Goal: Task Accomplishment & Management: Manage account settings

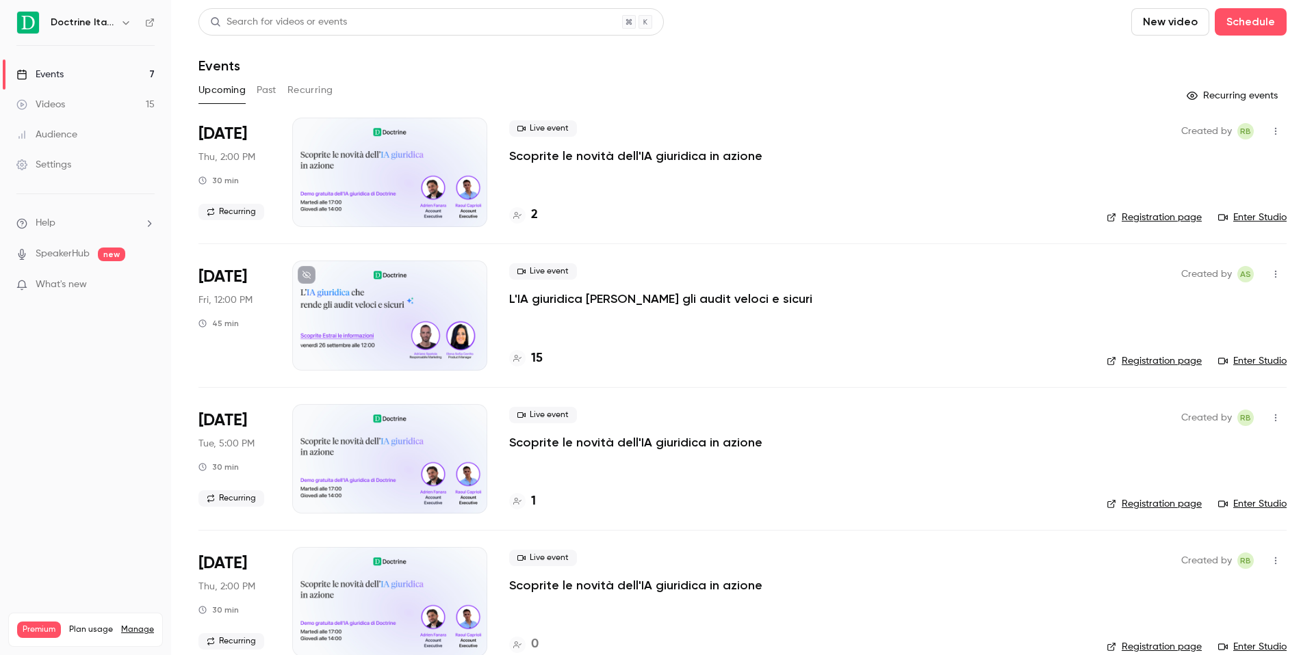
click at [120, 23] on icon "button" at bounding box center [125, 22] width 11 height 11
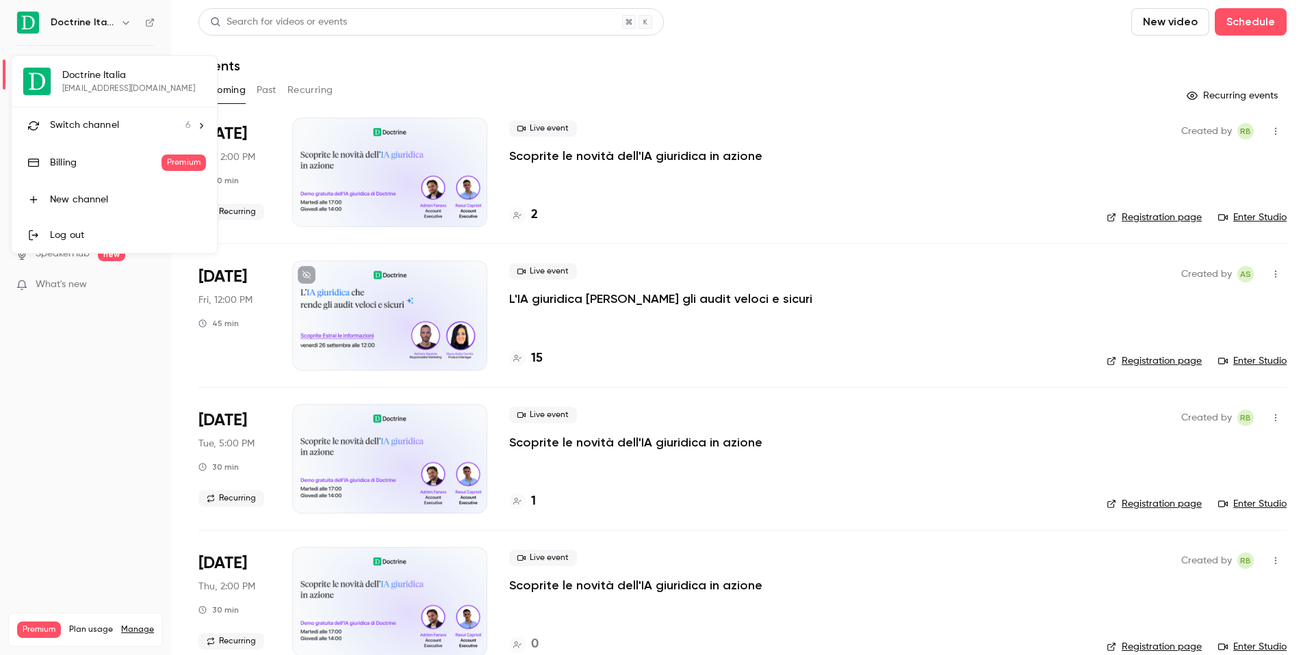
click at [149, 110] on li "Switch channel 6" at bounding box center [114, 125] width 205 height 36
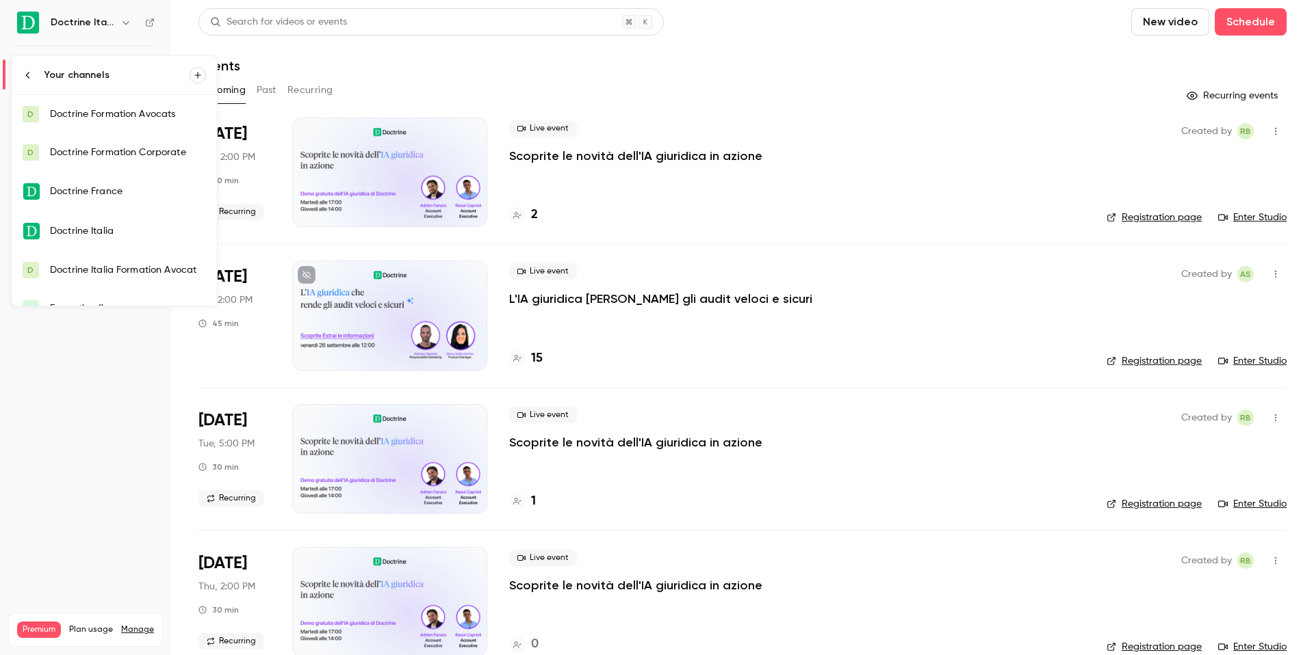
scroll to position [22, 0]
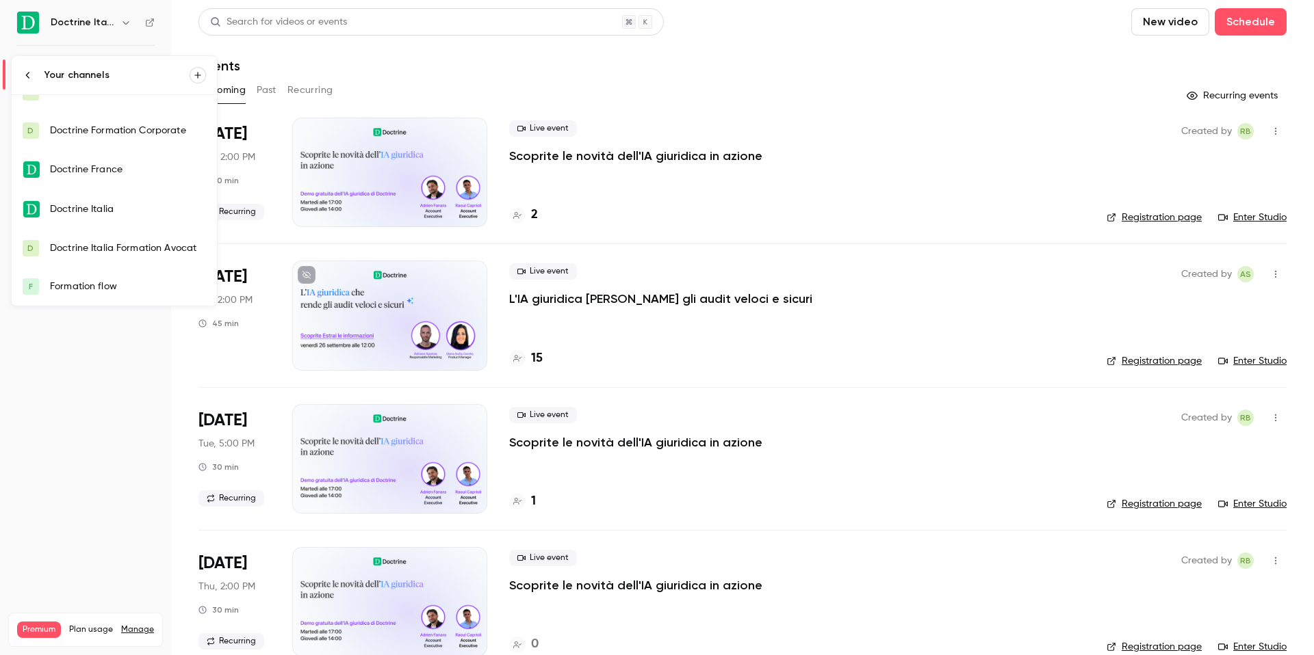
click at [159, 259] on link "D Doctrine Italia Formation Avocat" at bounding box center [114, 248] width 205 height 38
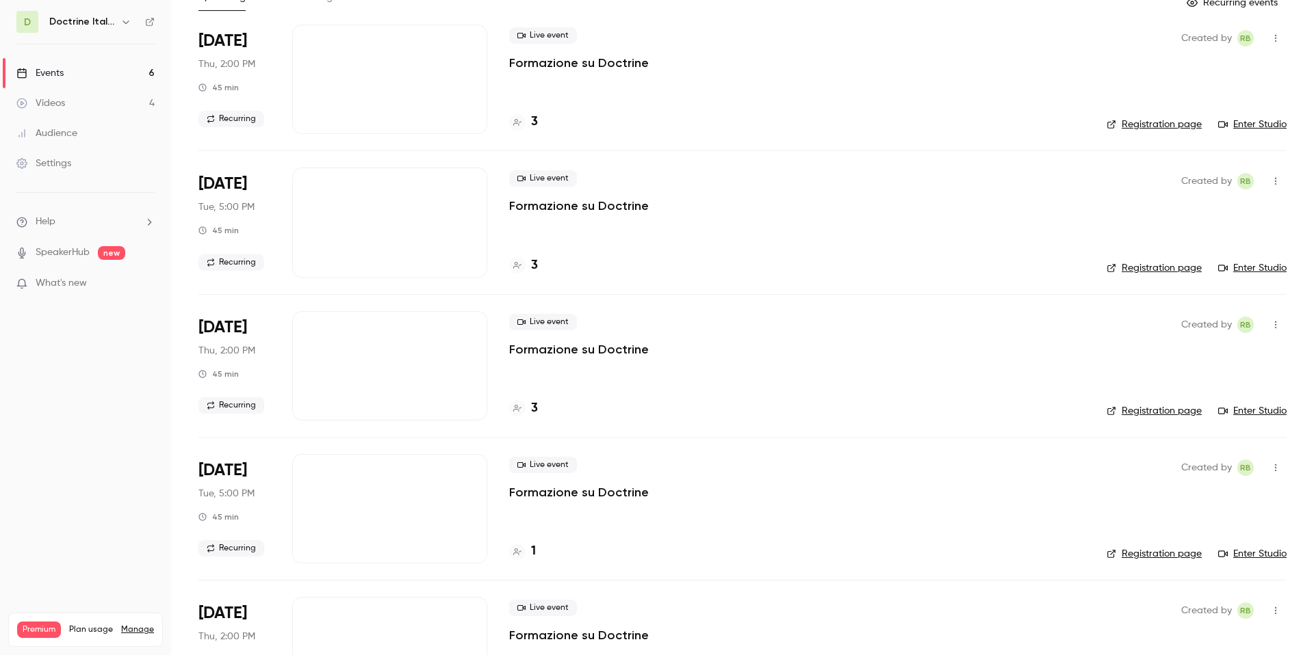
scroll to position [96, 0]
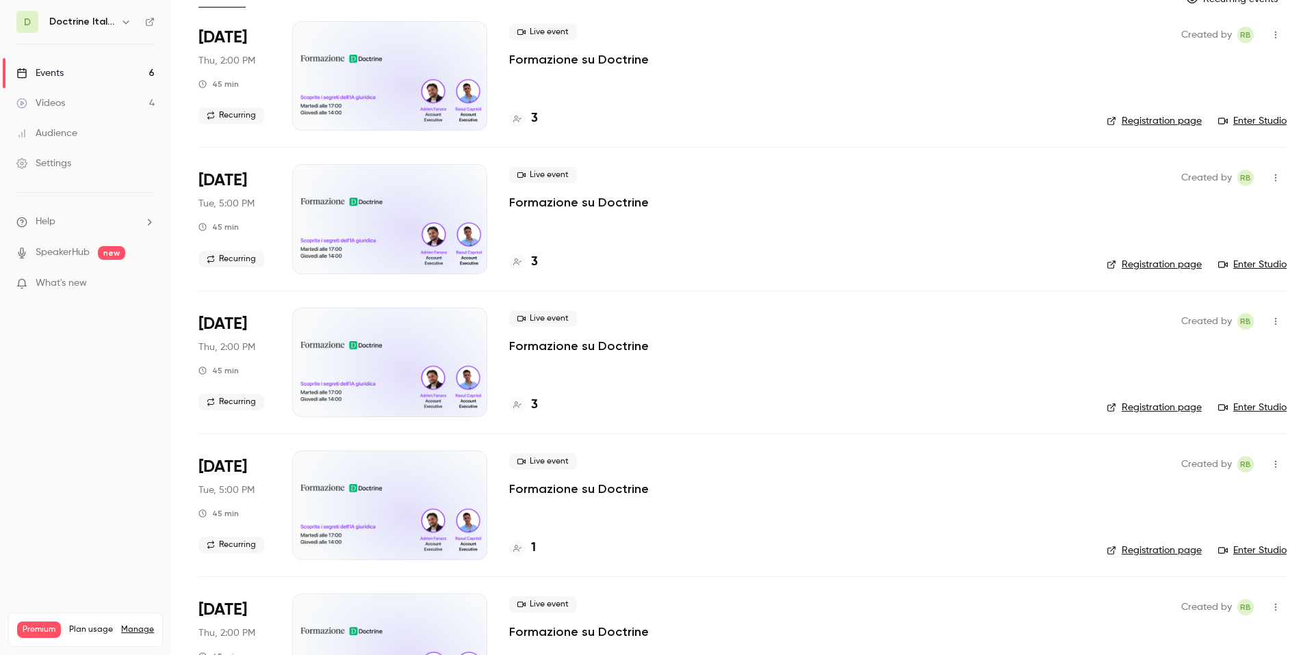
click at [529, 404] on div "3" at bounding box center [523, 405] width 29 height 18
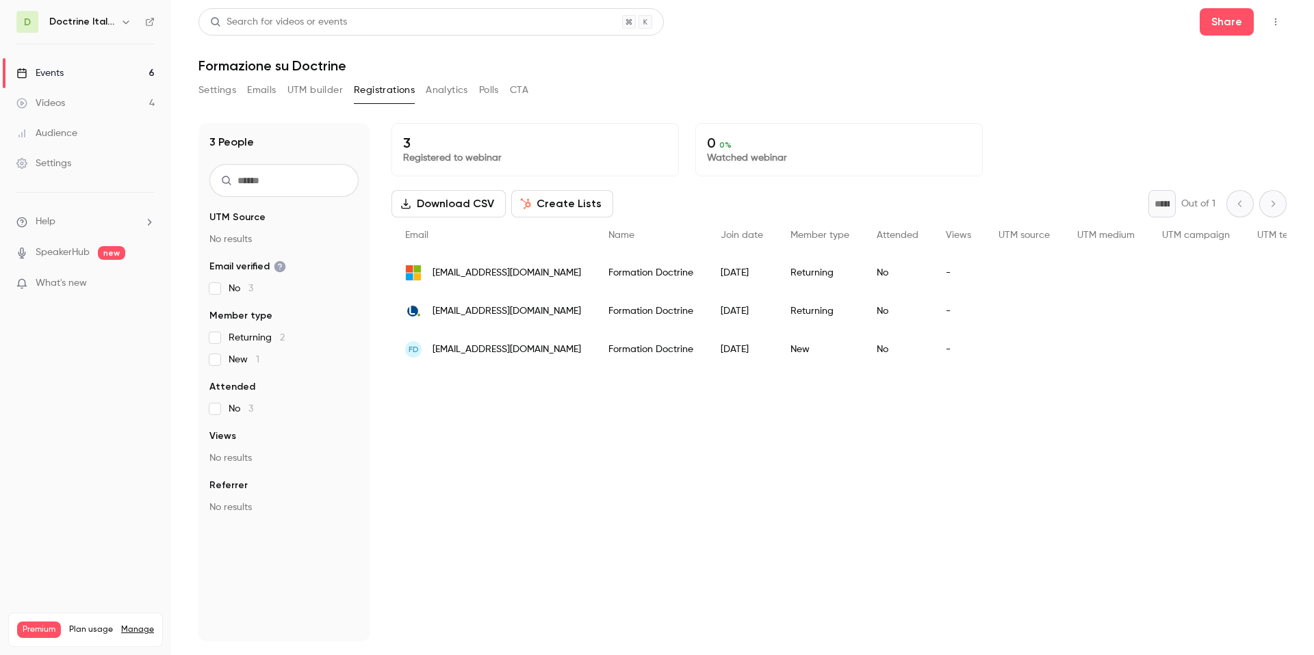
click at [897, 323] on div "No" at bounding box center [897, 311] width 69 height 38
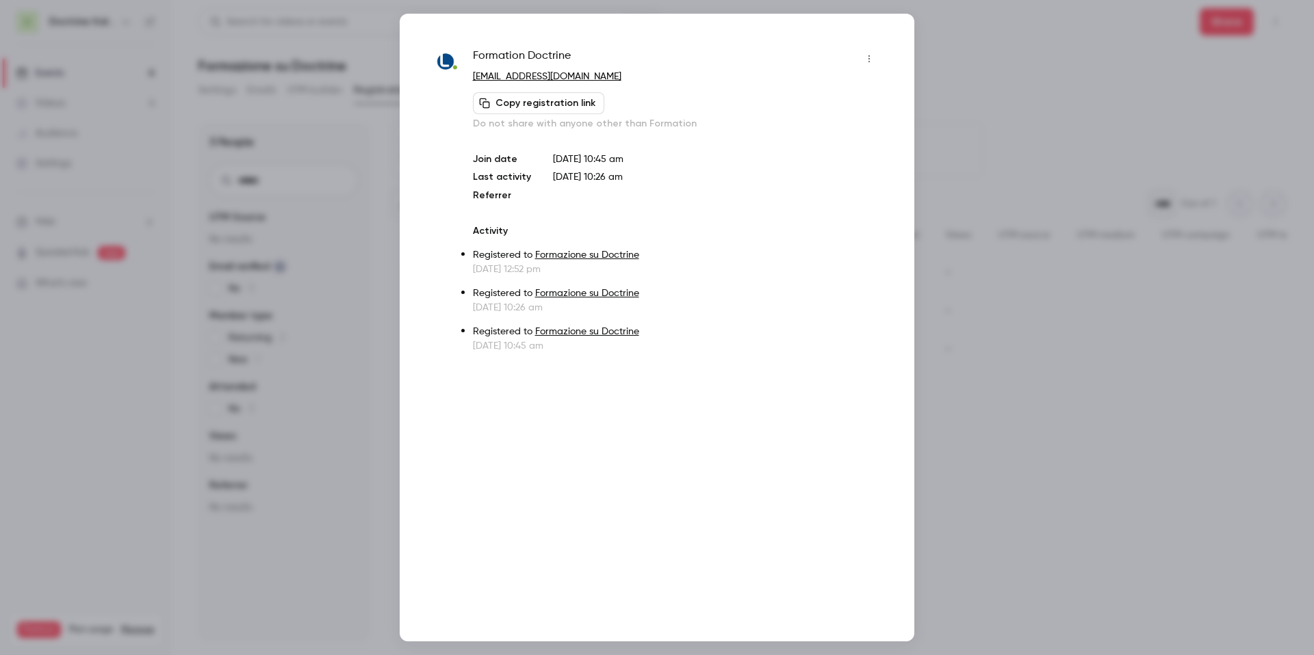
click at [871, 58] on icon "button" at bounding box center [868, 59] width 11 height 10
click at [843, 124] on div "Remove registration" at bounding box center [816, 129] width 104 height 14
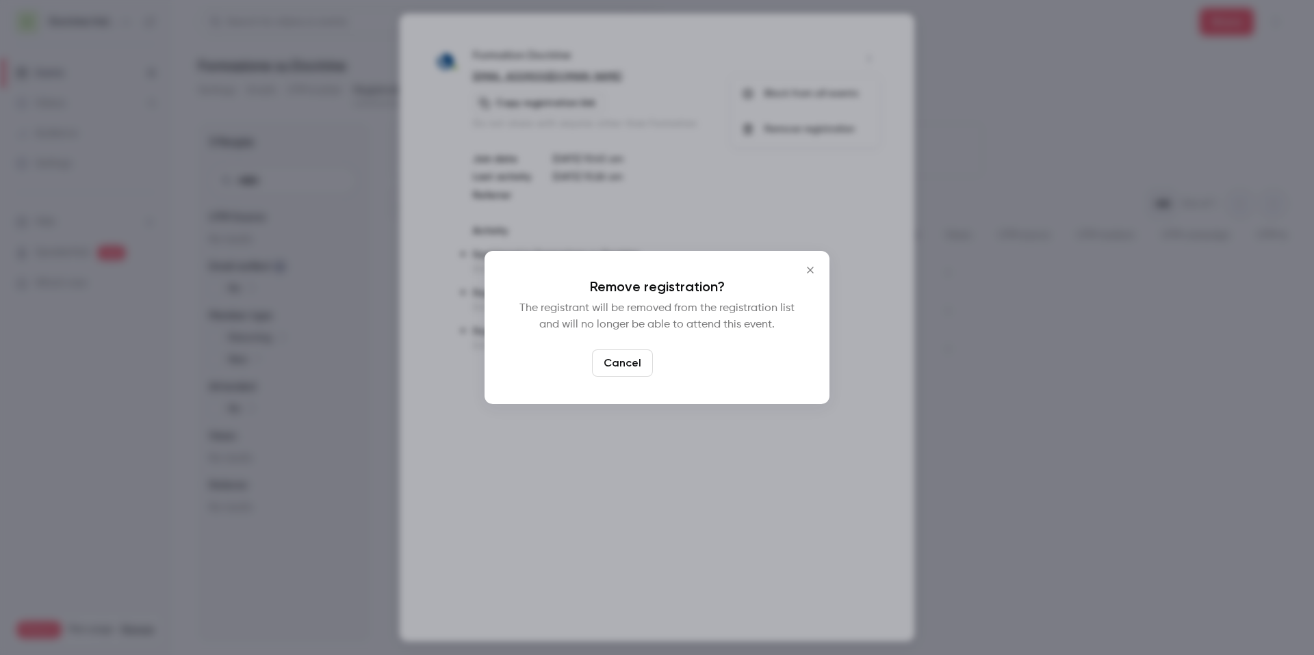
click at [673, 368] on button "Confirm" at bounding box center [690, 363] width 64 height 27
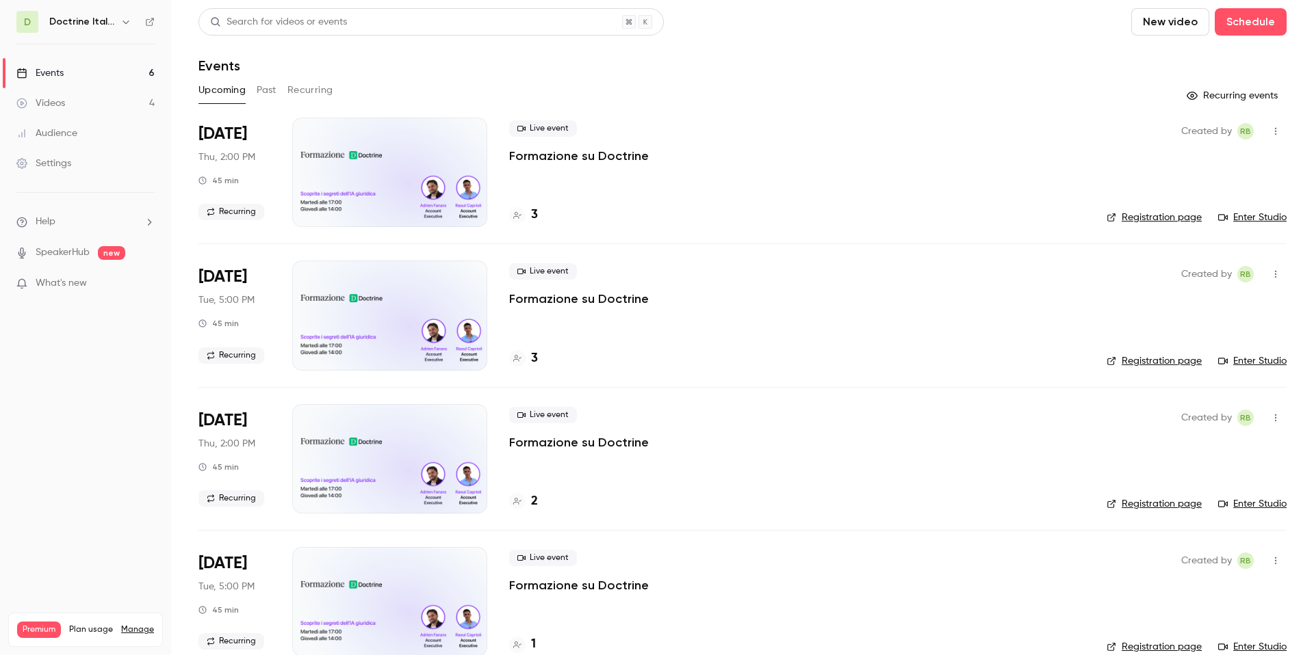
scroll to position [47, 0]
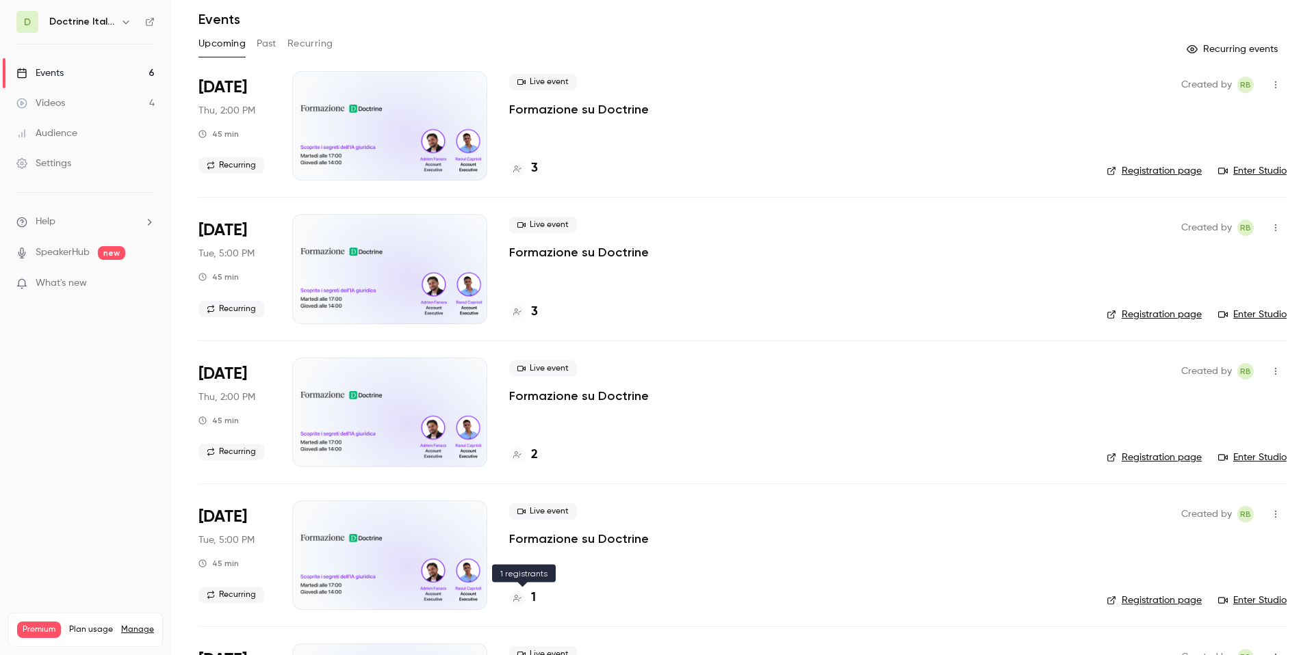
click at [526, 593] on div "1" at bounding box center [522, 598] width 27 height 18
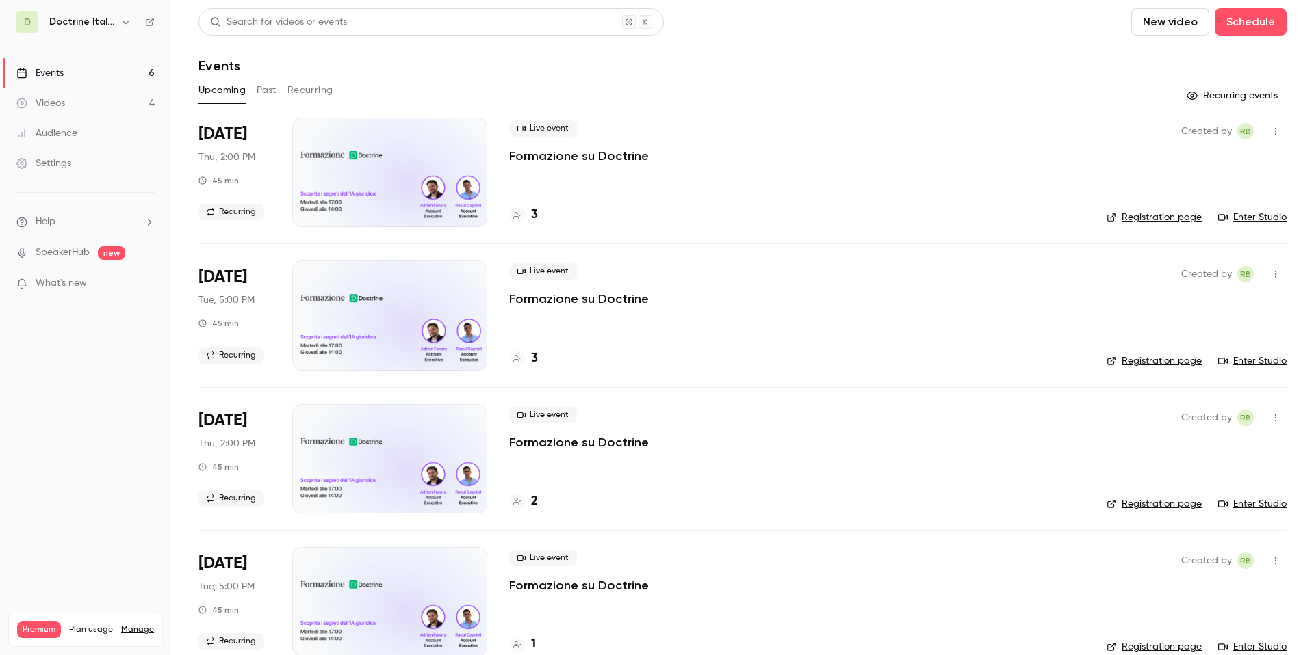
scroll to position [6, 0]
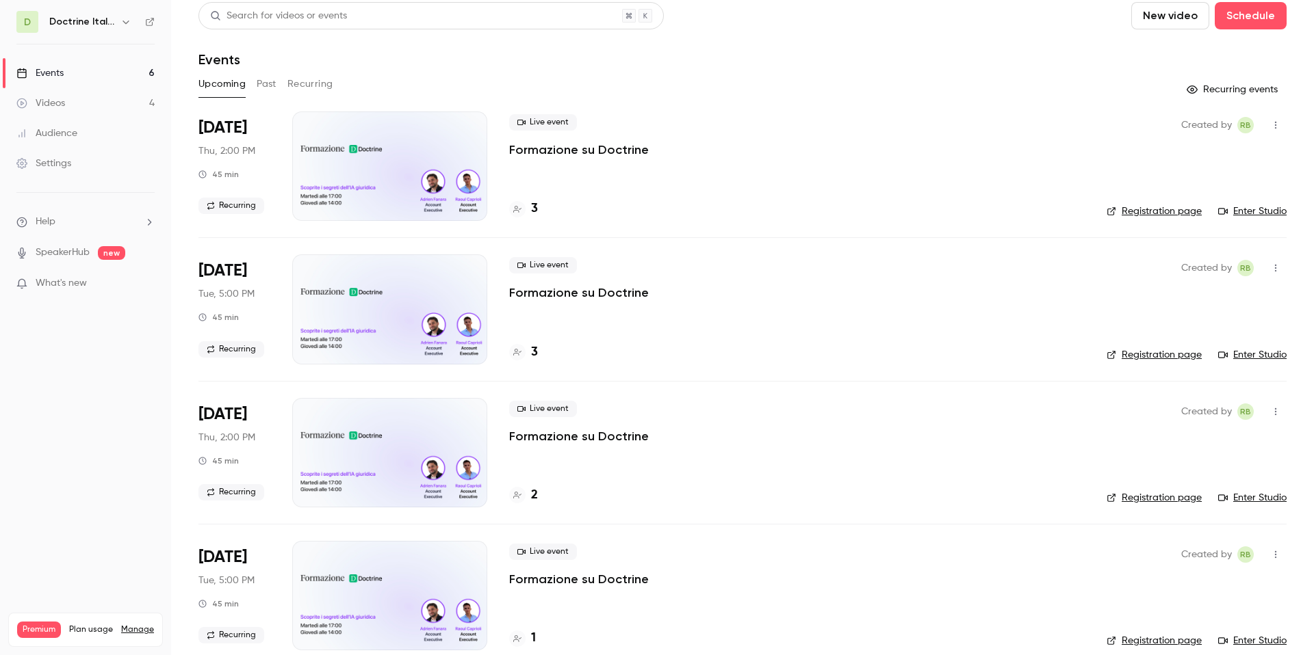
click at [533, 499] on h4 "2" at bounding box center [534, 495] width 7 height 18
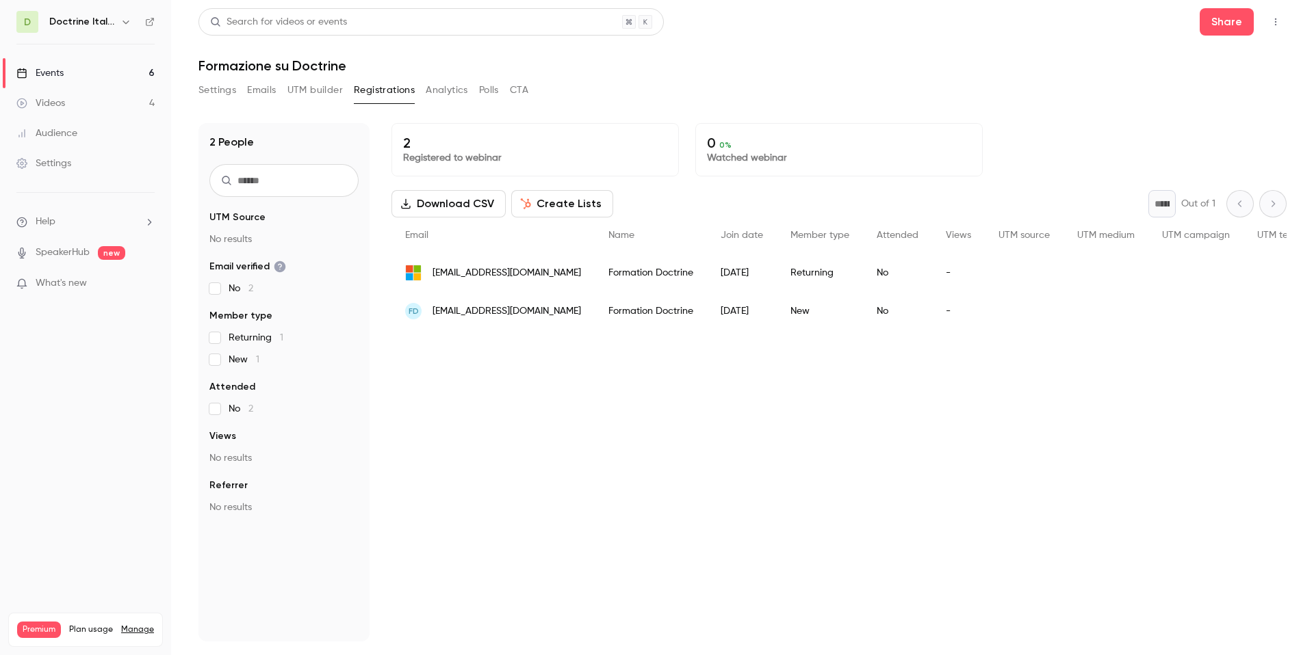
click at [889, 295] on div "No" at bounding box center [897, 311] width 69 height 38
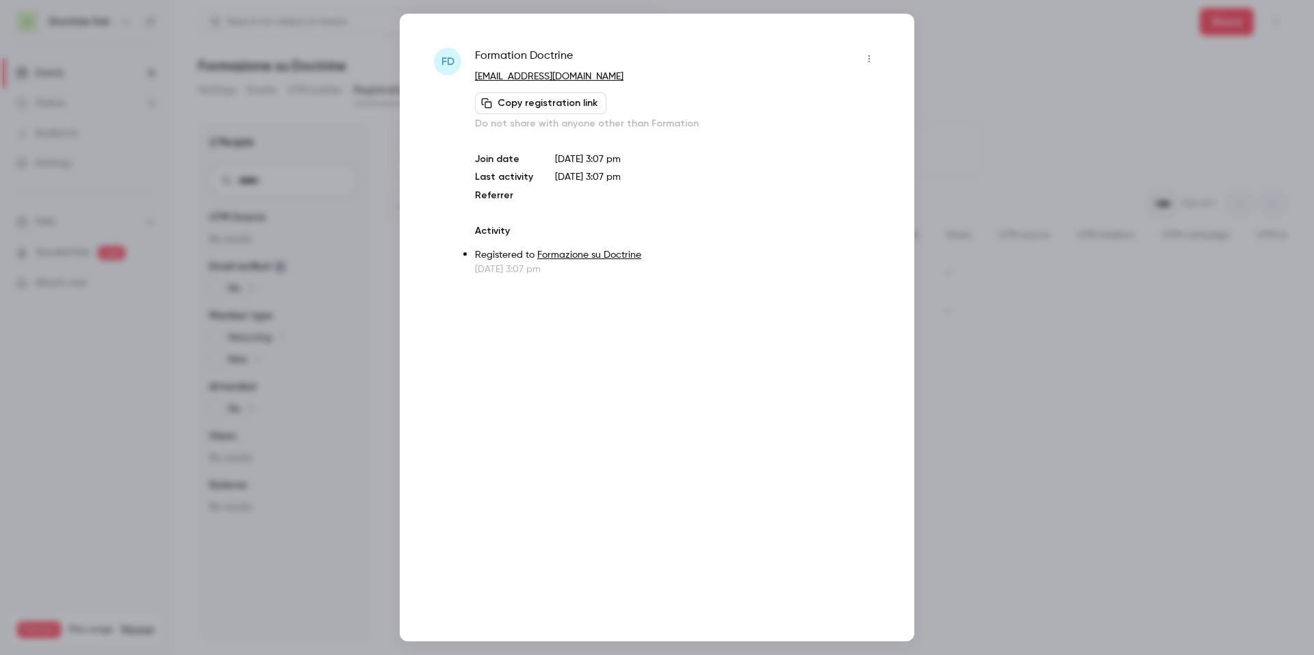
click at [865, 60] on icon "button" at bounding box center [868, 59] width 11 height 10
click at [804, 140] on li "Remove registration" at bounding box center [805, 130] width 148 height 36
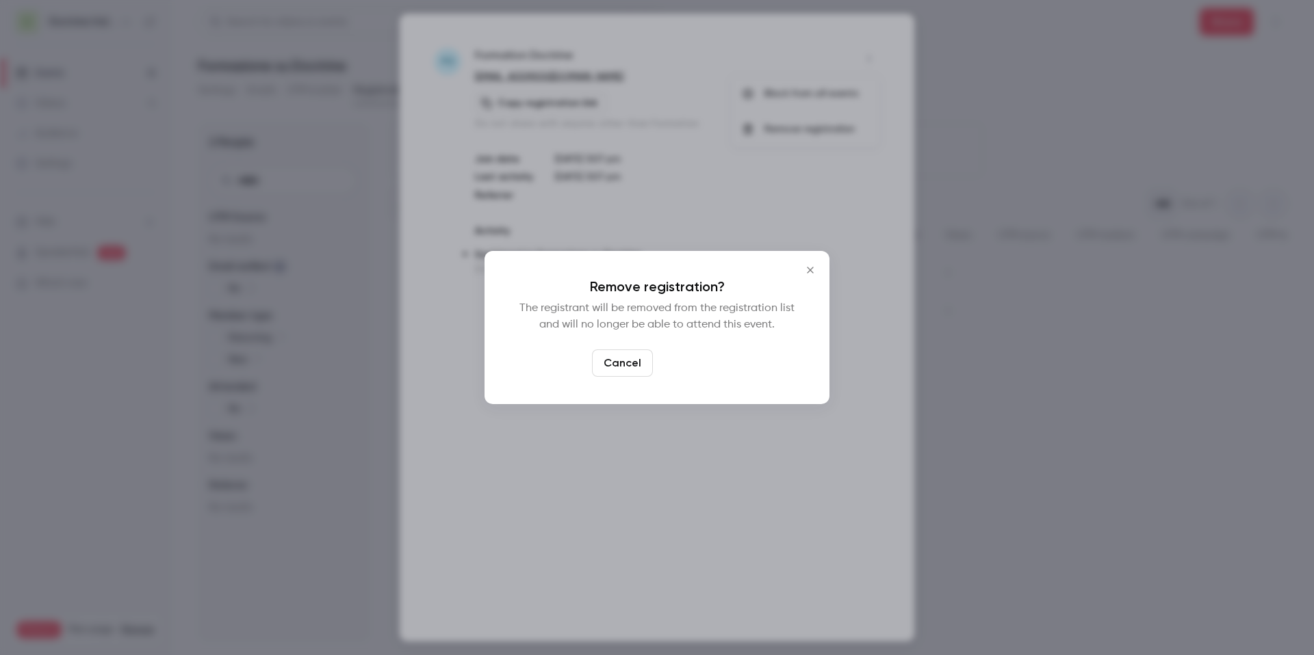
click at [705, 369] on button "Confirm" at bounding box center [690, 363] width 64 height 27
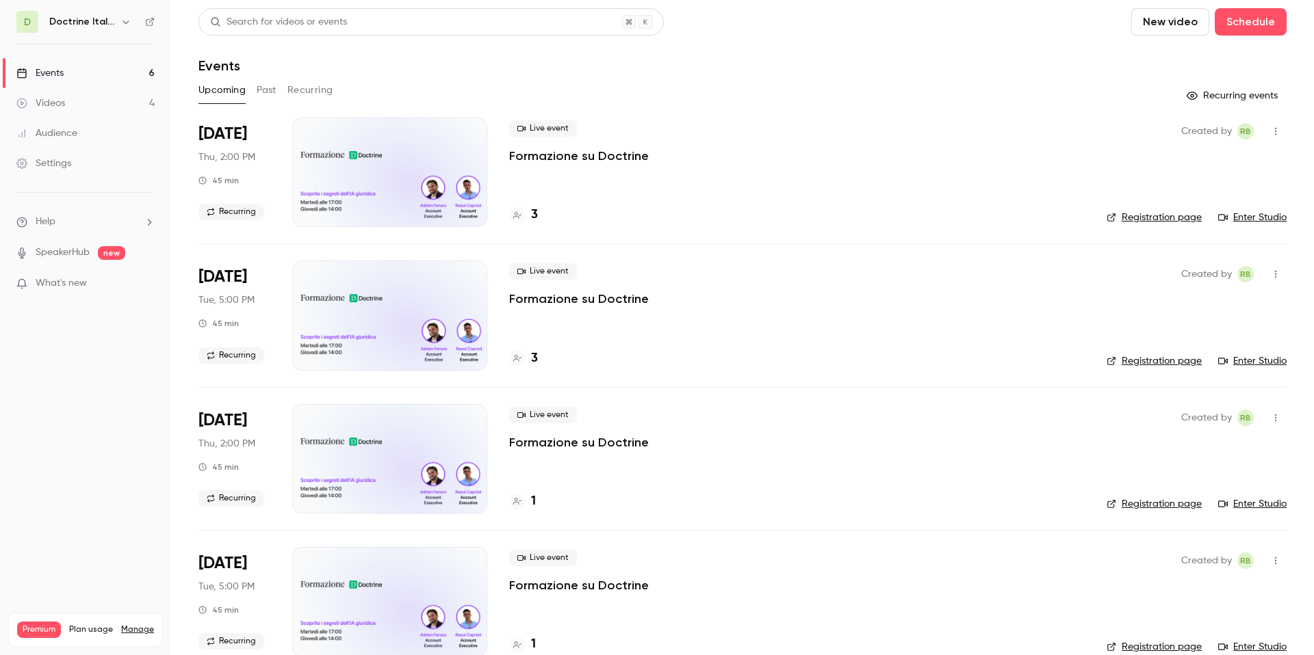
scroll to position [61, 0]
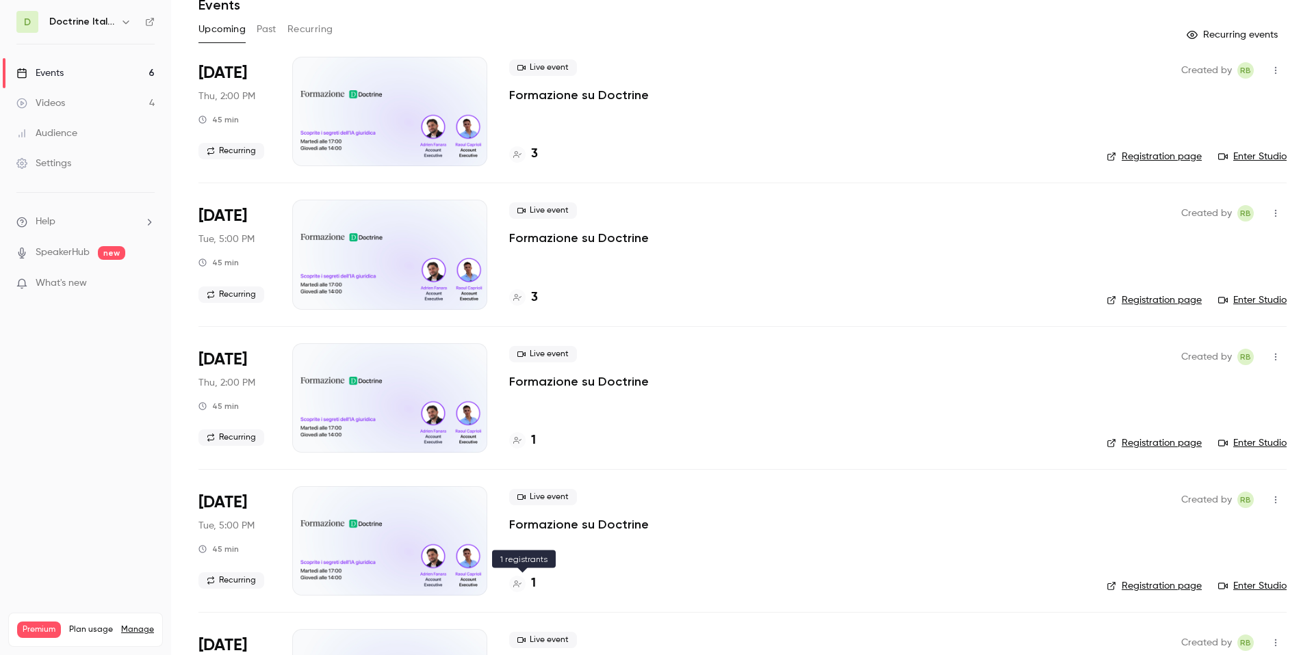
click at [532, 582] on h4 "1" at bounding box center [533, 584] width 5 height 18
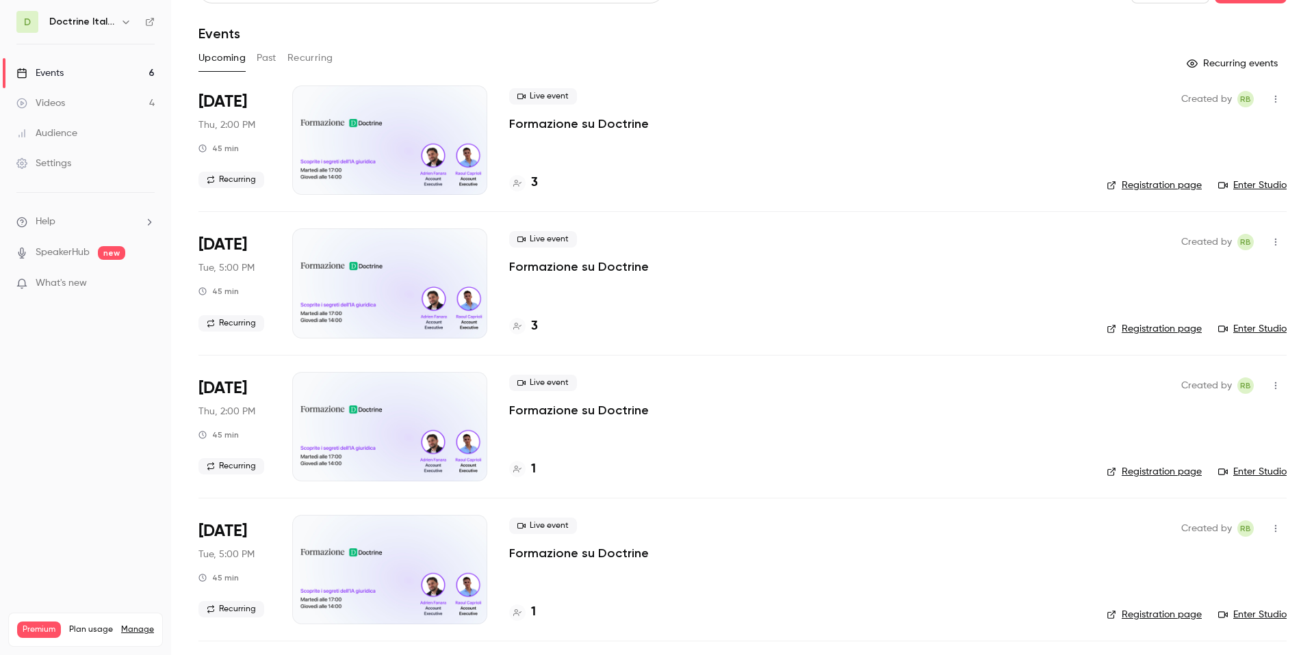
scroll to position [36, 0]
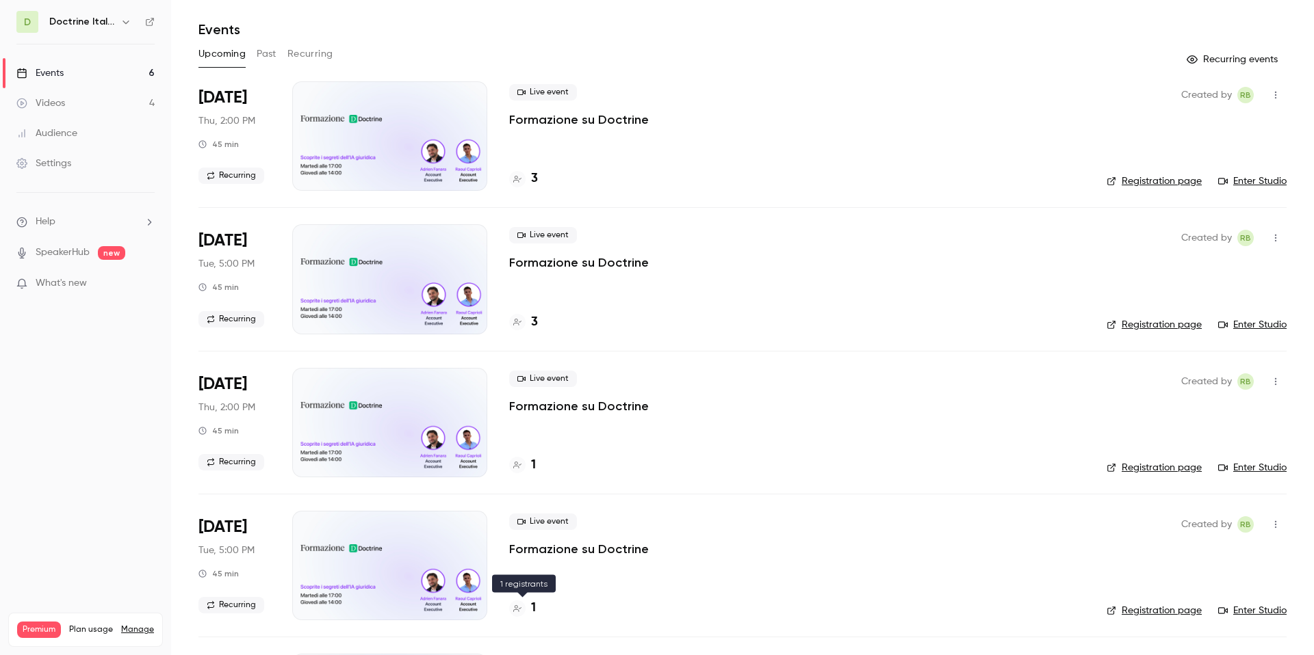
click at [535, 607] on h4 "1" at bounding box center [533, 608] width 5 height 18
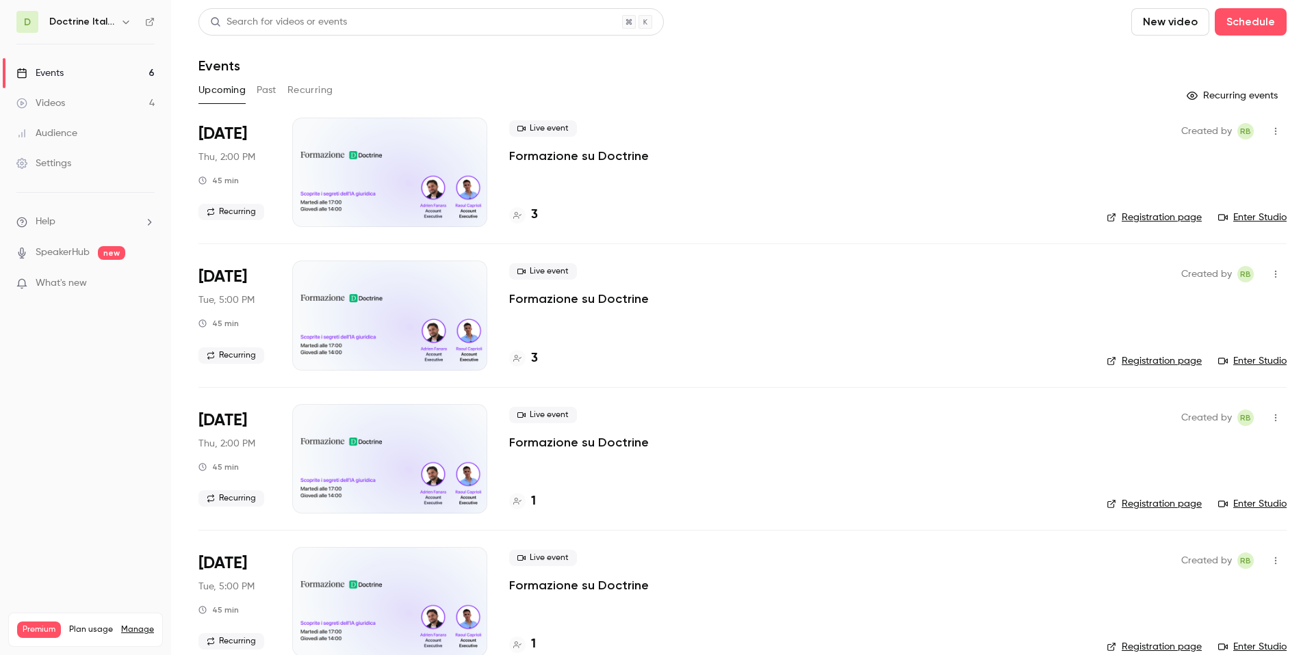
click at [535, 209] on h4 "3" at bounding box center [534, 215] width 7 height 18
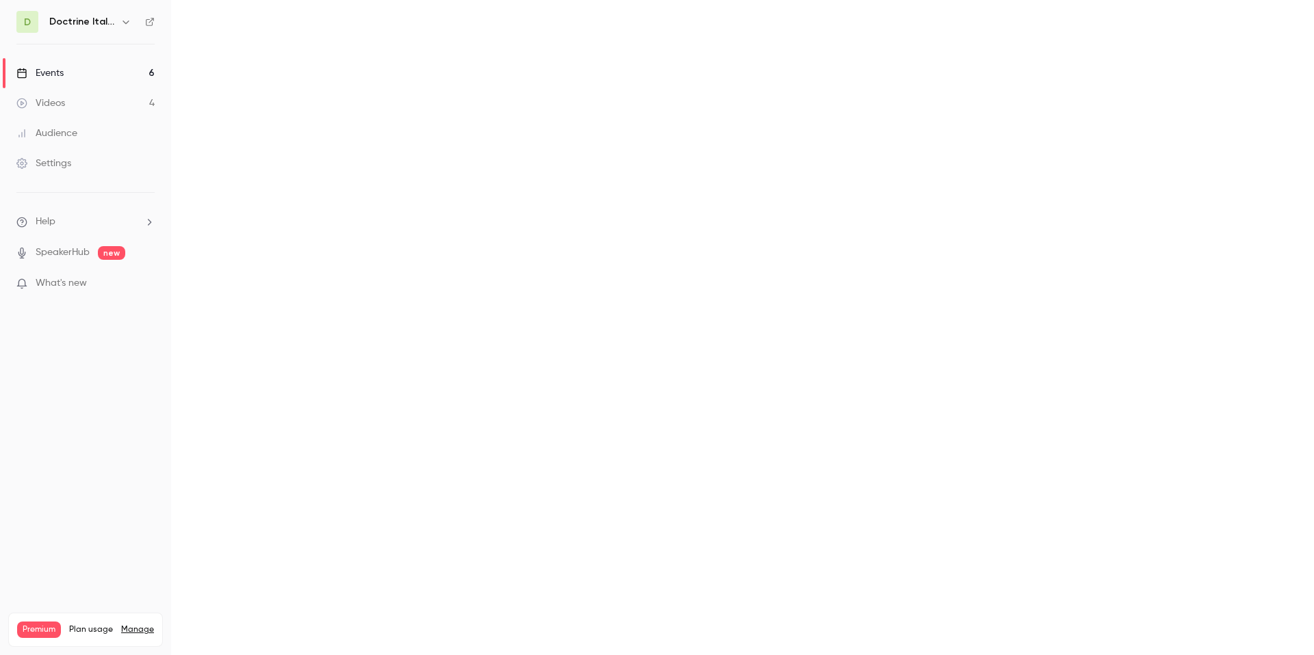
click at [535, 209] on main at bounding box center [742, 327] width 1143 height 655
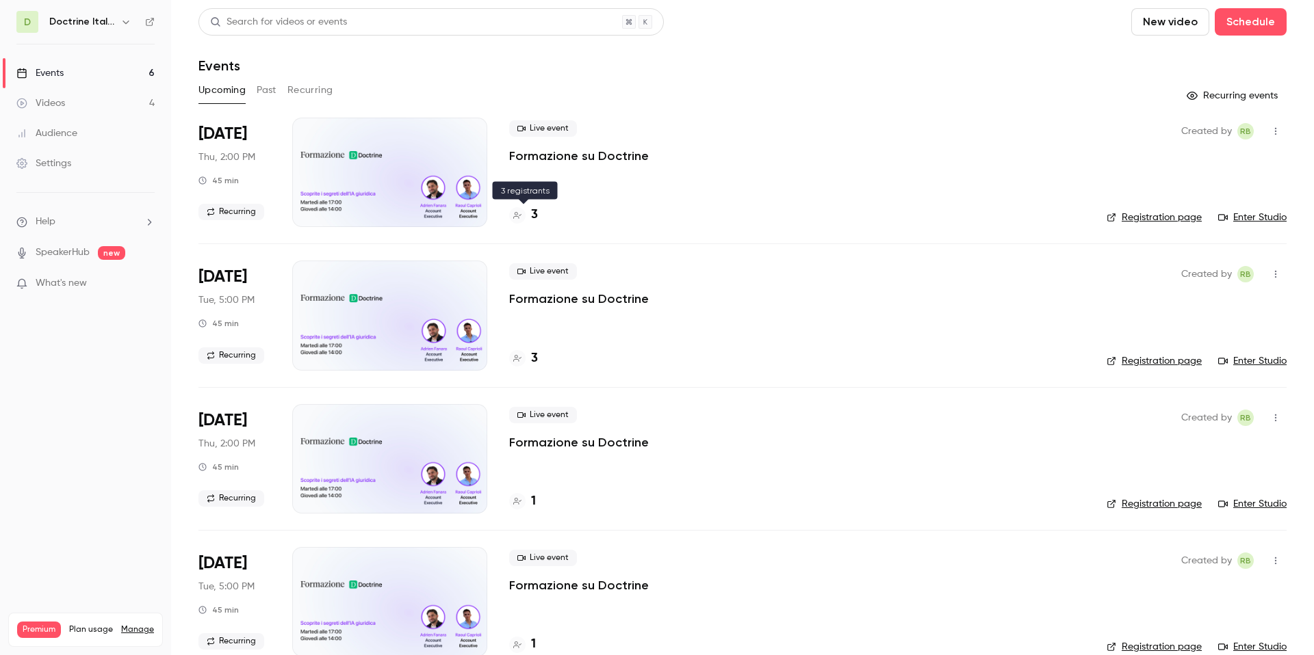
click at [535, 215] on h4 "3" at bounding box center [534, 215] width 7 height 18
click at [532, 217] on h4 "3" at bounding box center [534, 215] width 7 height 18
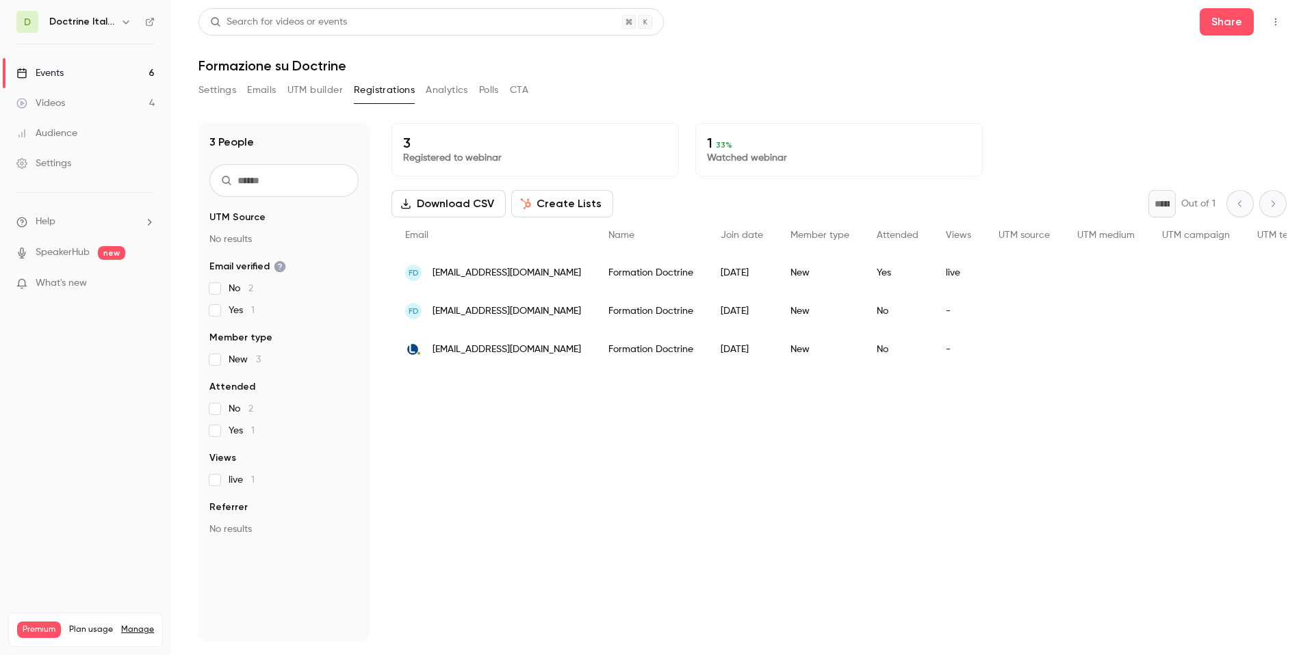
click at [552, 340] on div "[EMAIL_ADDRESS][DOMAIN_NAME]" at bounding box center [492, 349] width 203 height 38
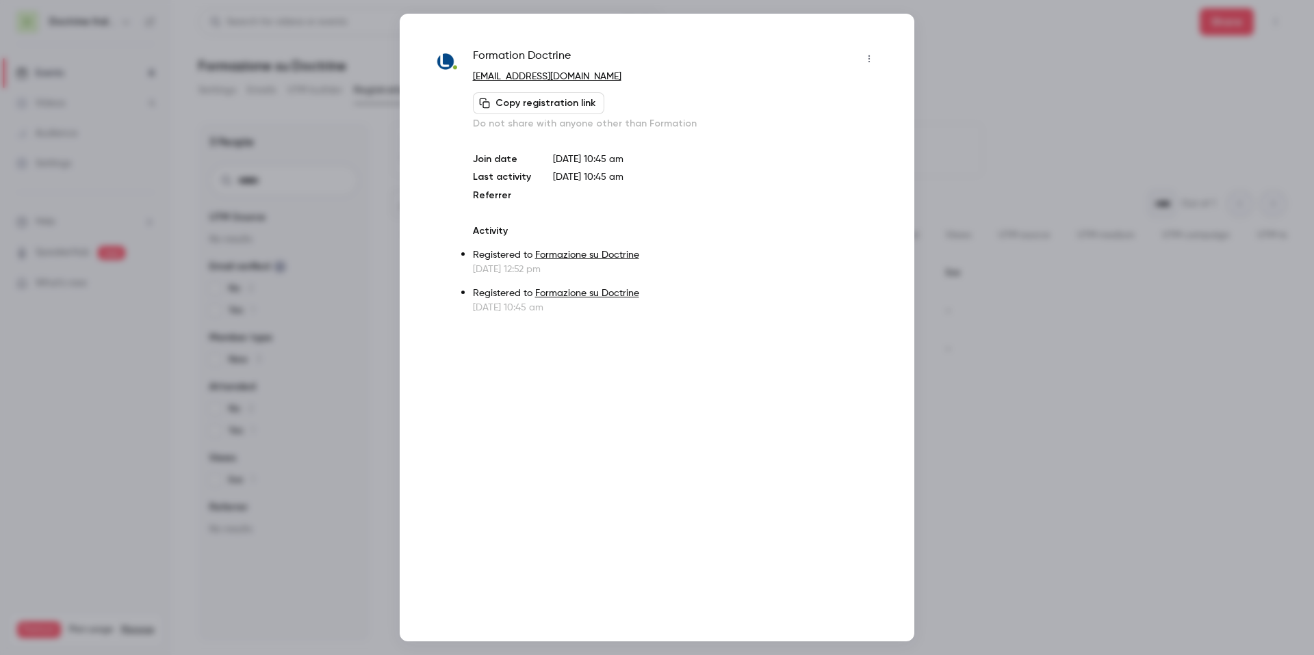
click at [873, 55] on icon "button" at bounding box center [868, 59] width 11 height 10
click at [848, 95] on div "Block from all events" at bounding box center [816, 94] width 104 height 14
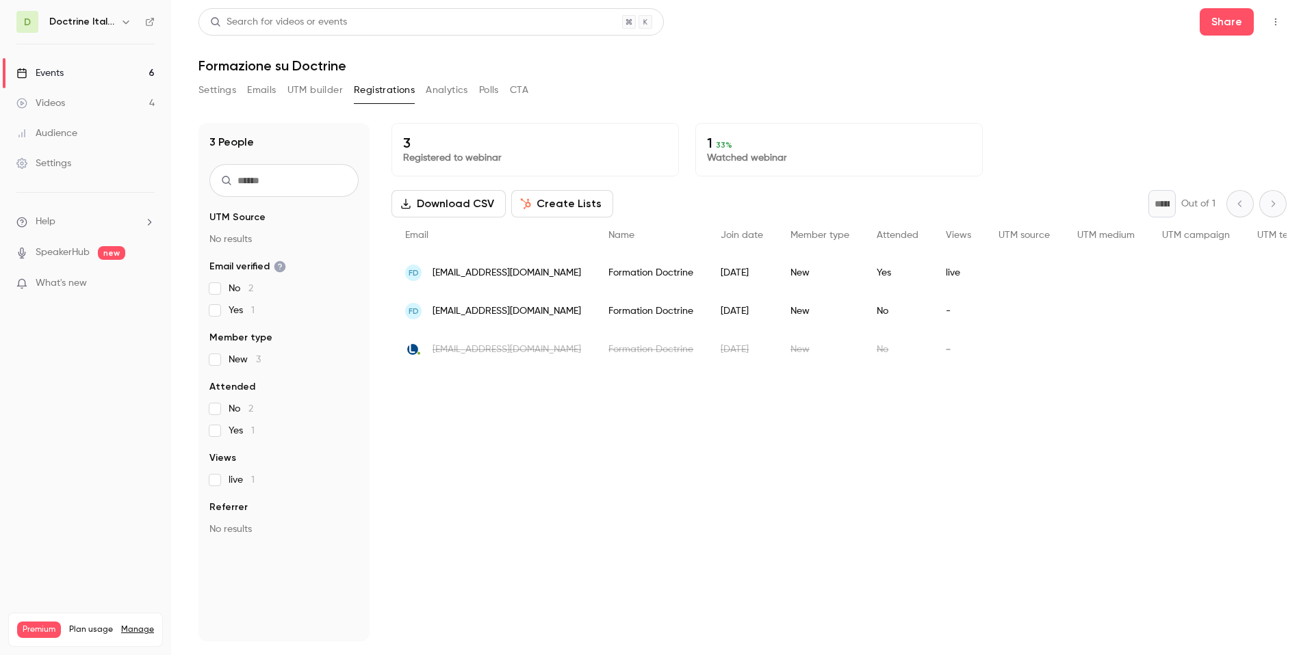
click at [564, 341] on div "[EMAIL_ADDRESS][DOMAIN_NAME]" at bounding box center [492, 349] width 203 height 38
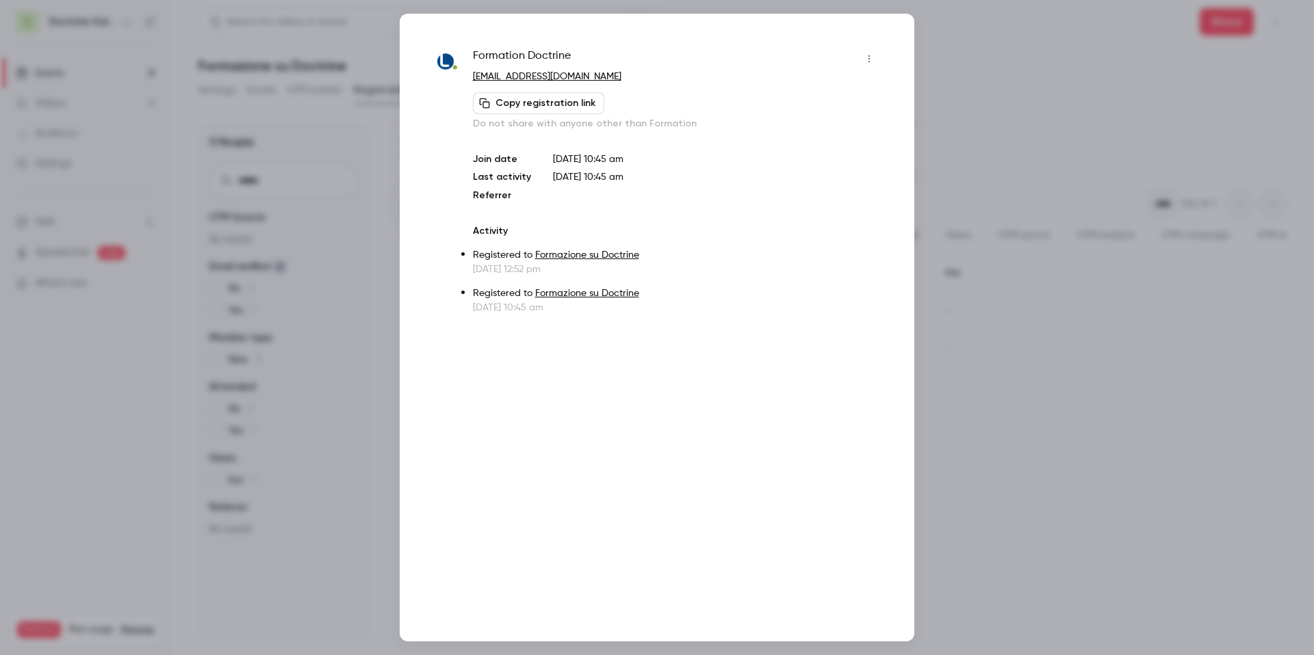
click at [870, 60] on icon "button" at bounding box center [868, 59] width 11 height 10
click at [843, 95] on div "Unblock from all events" at bounding box center [816, 94] width 105 height 14
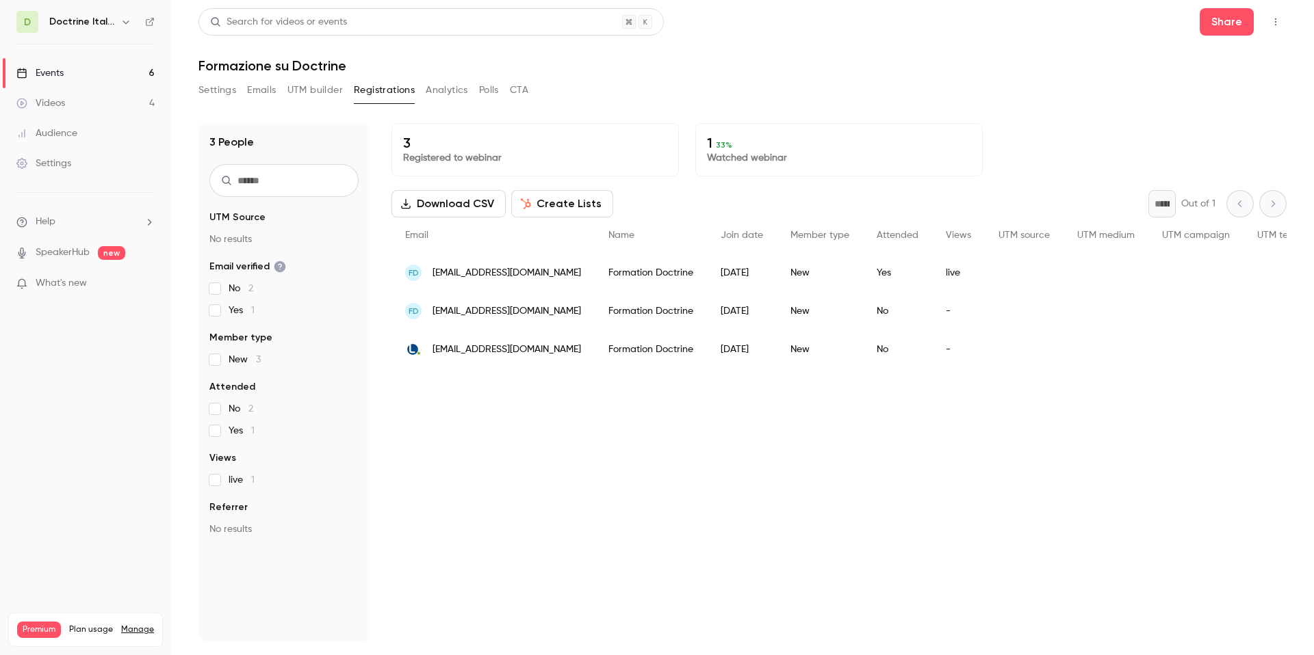
click at [592, 342] on div "[EMAIL_ADDRESS][DOMAIN_NAME]" at bounding box center [492, 349] width 203 height 38
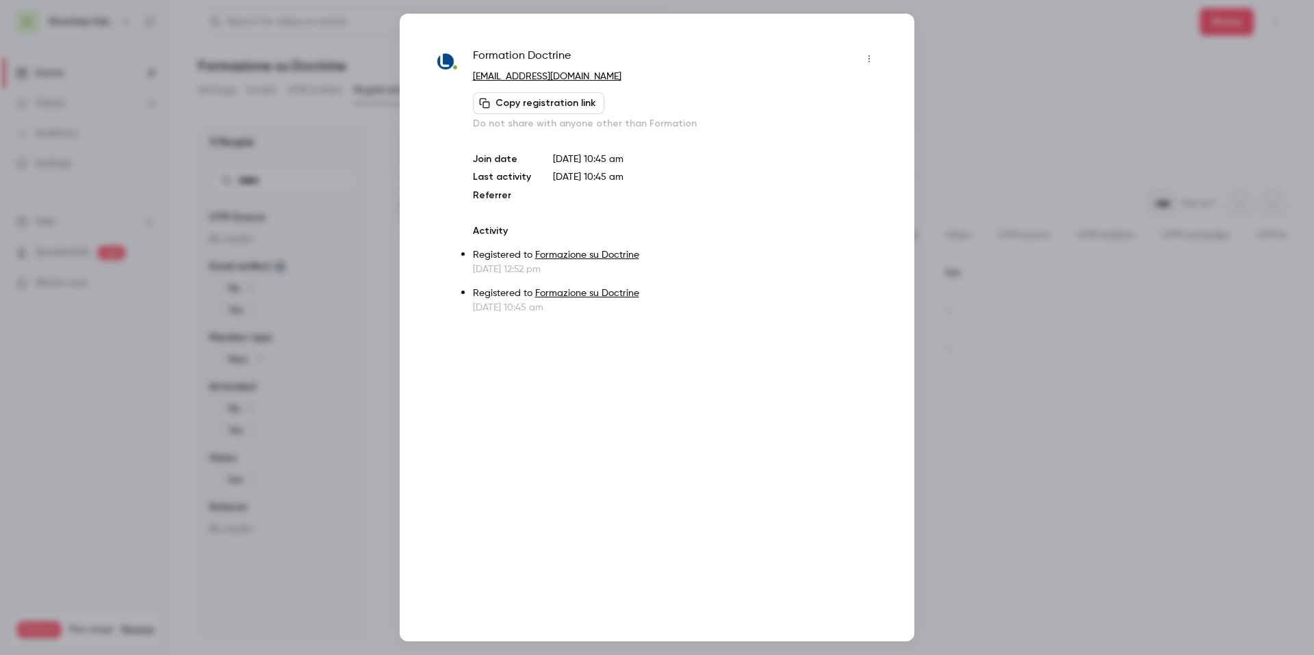
click at [874, 56] on icon "button" at bounding box center [868, 59] width 11 height 10
click at [1055, 196] on div at bounding box center [657, 327] width 1314 height 655
click at [1090, 300] on div at bounding box center [657, 327] width 1314 height 655
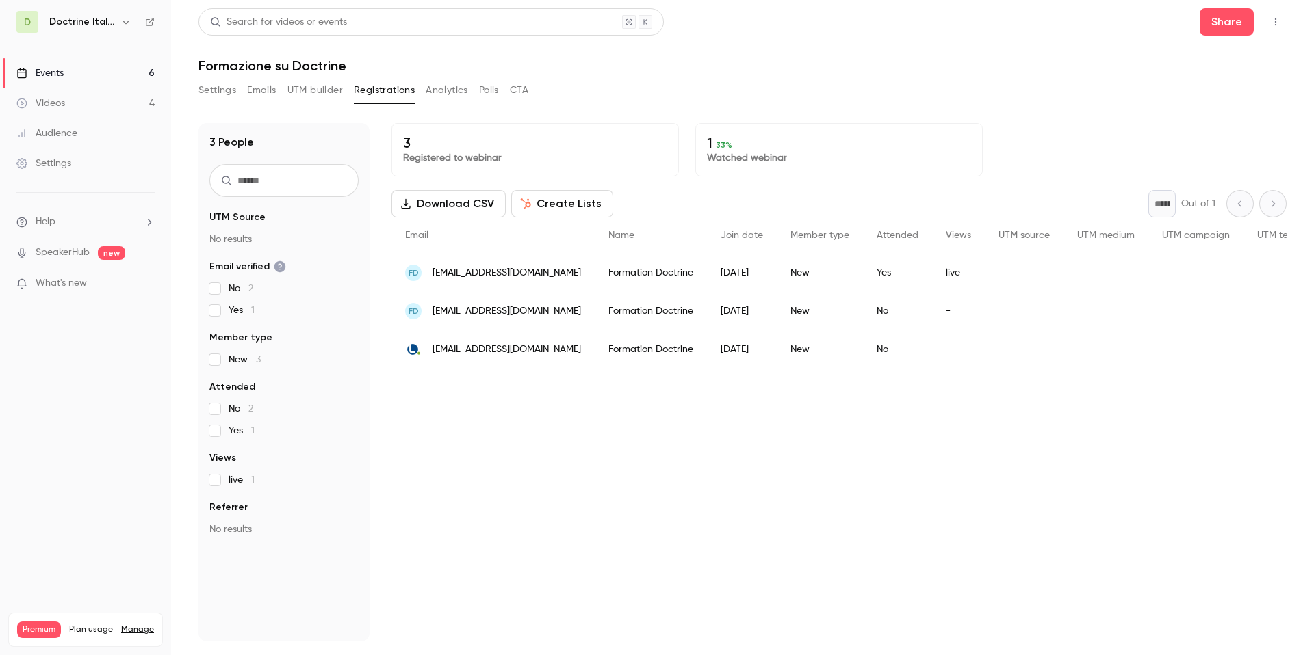
click at [623, 321] on div "Formation Doctrine" at bounding box center [651, 311] width 112 height 38
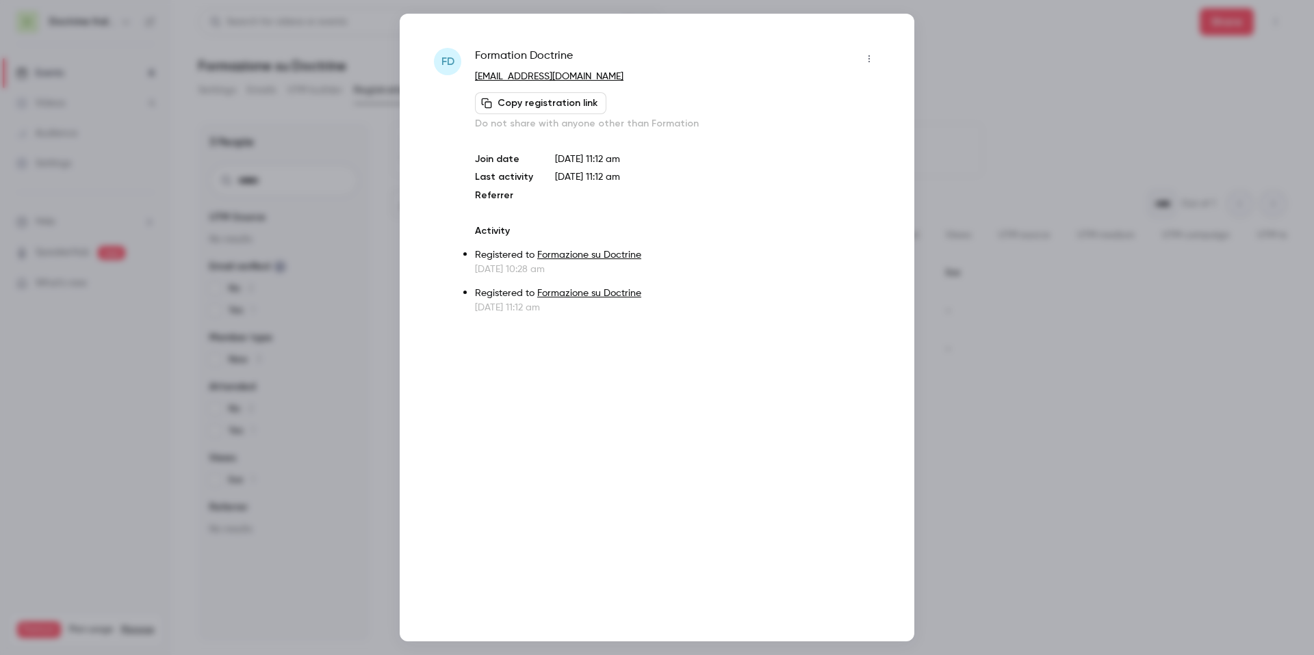
click at [876, 61] on button "button" at bounding box center [869, 59] width 22 height 22
click at [963, 97] on div at bounding box center [657, 327] width 1314 height 655
click at [1048, 226] on div at bounding box center [657, 327] width 1314 height 655
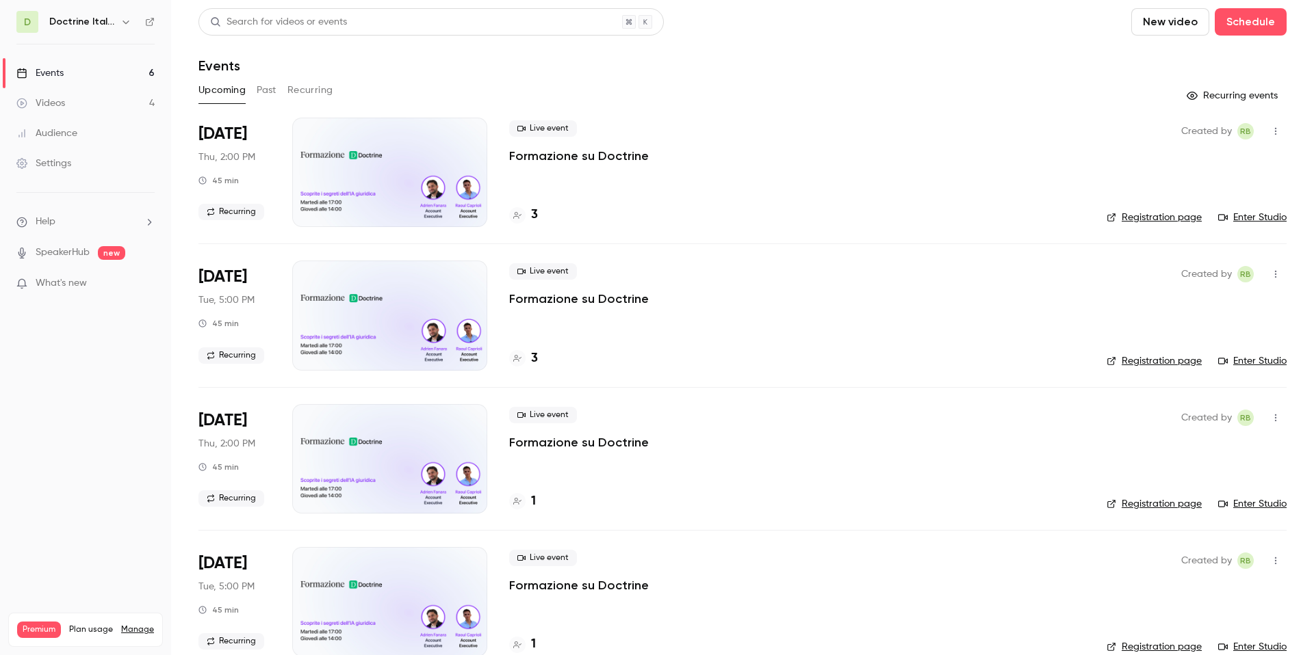
click at [531, 352] on h4 "3" at bounding box center [534, 359] width 7 height 18
click at [528, 354] on div "3" at bounding box center [523, 359] width 29 height 18
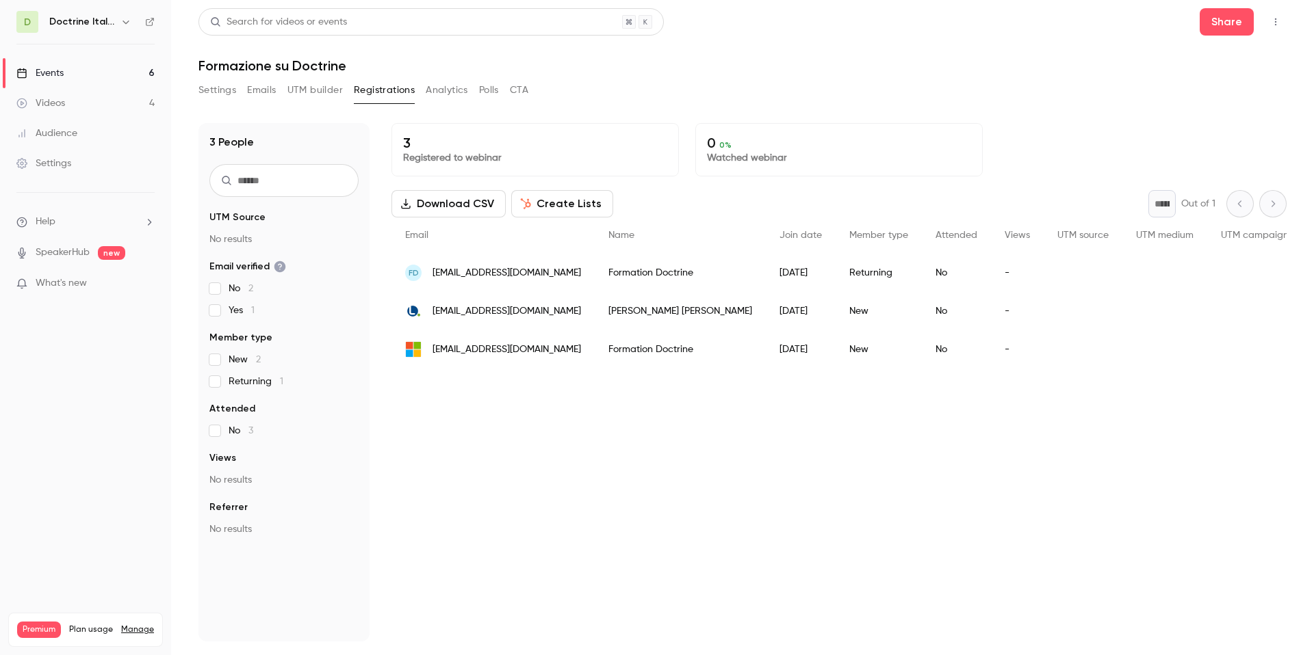
click at [564, 283] on div "FD [EMAIL_ADDRESS][DOMAIN_NAME]" at bounding box center [492, 273] width 203 height 38
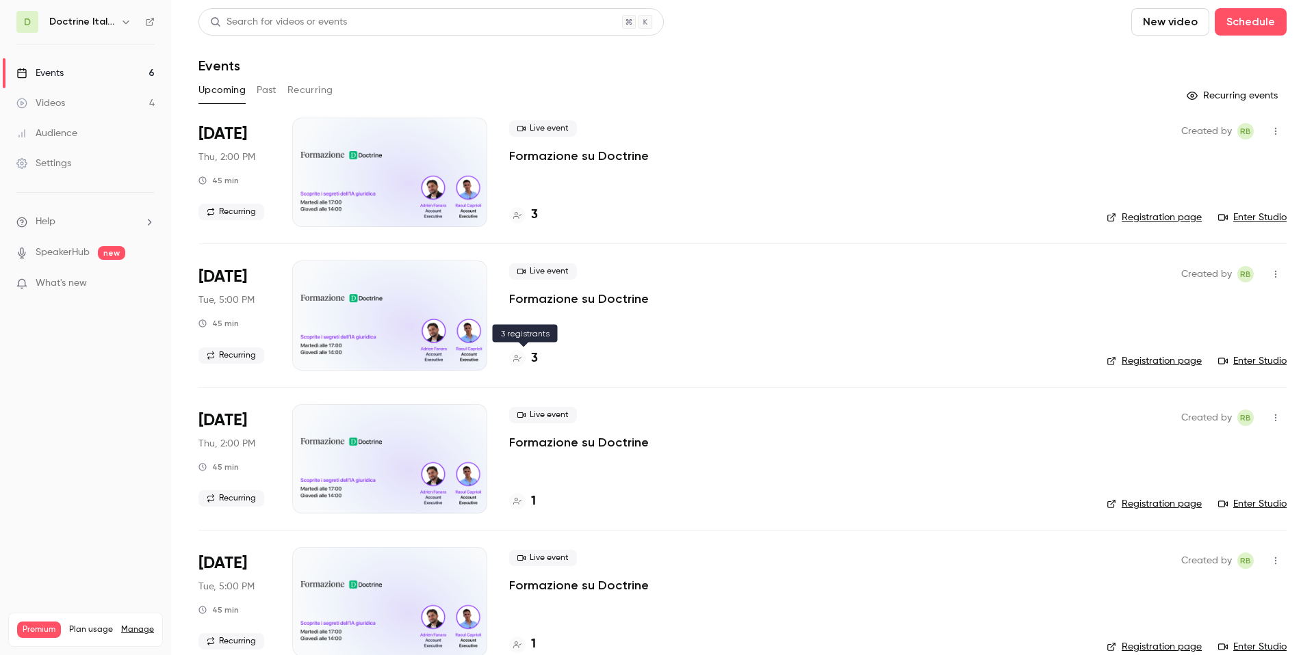
click at [531, 363] on h4 "3" at bounding box center [534, 359] width 7 height 18
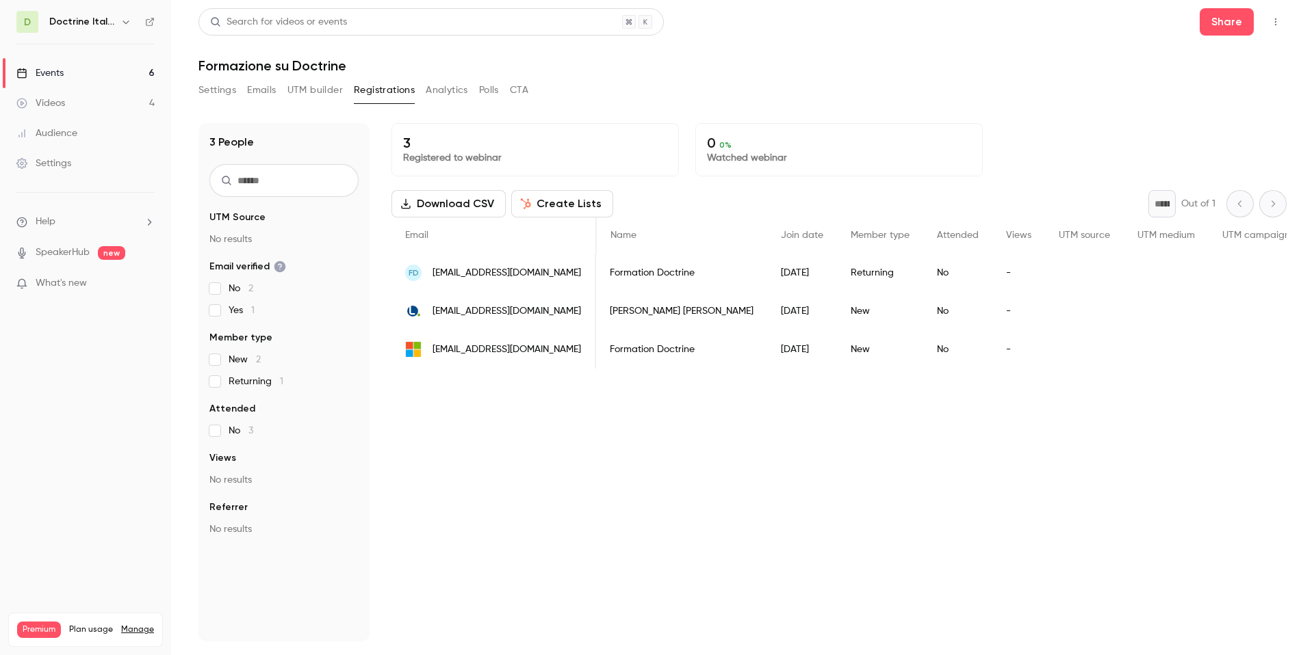
scroll to position [0, 184]
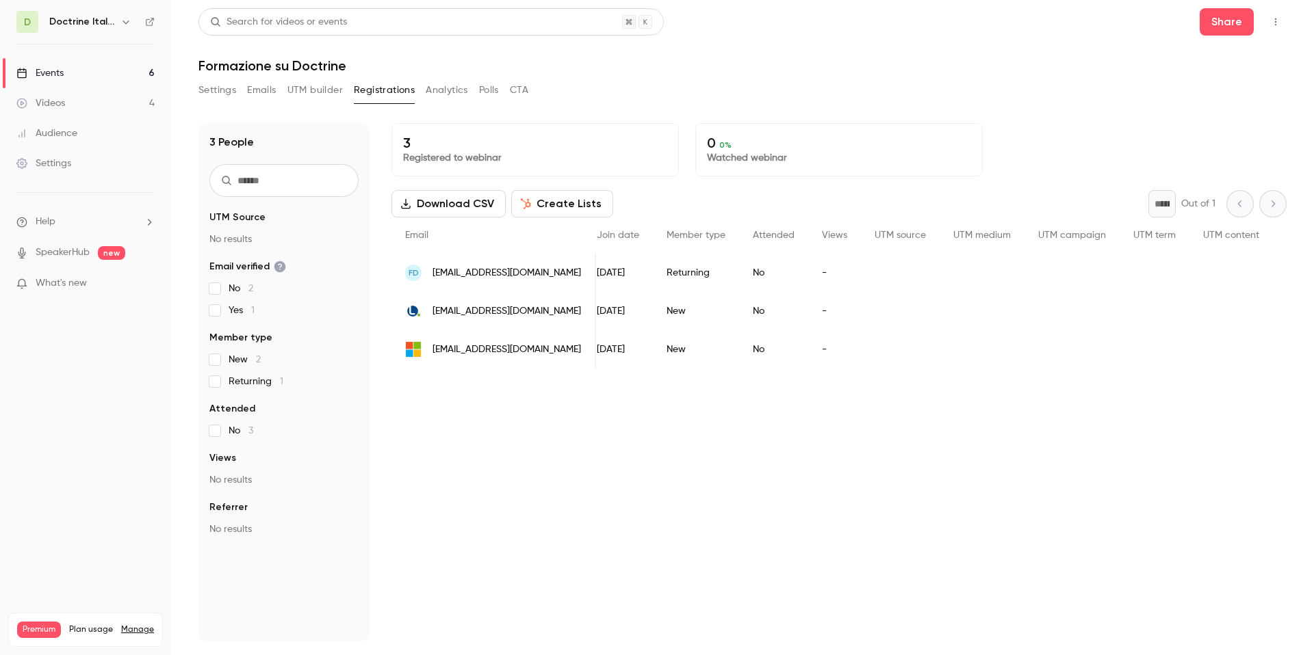
click at [940, 270] on div "People list" at bounding box center [981, 273] width 85 height 38
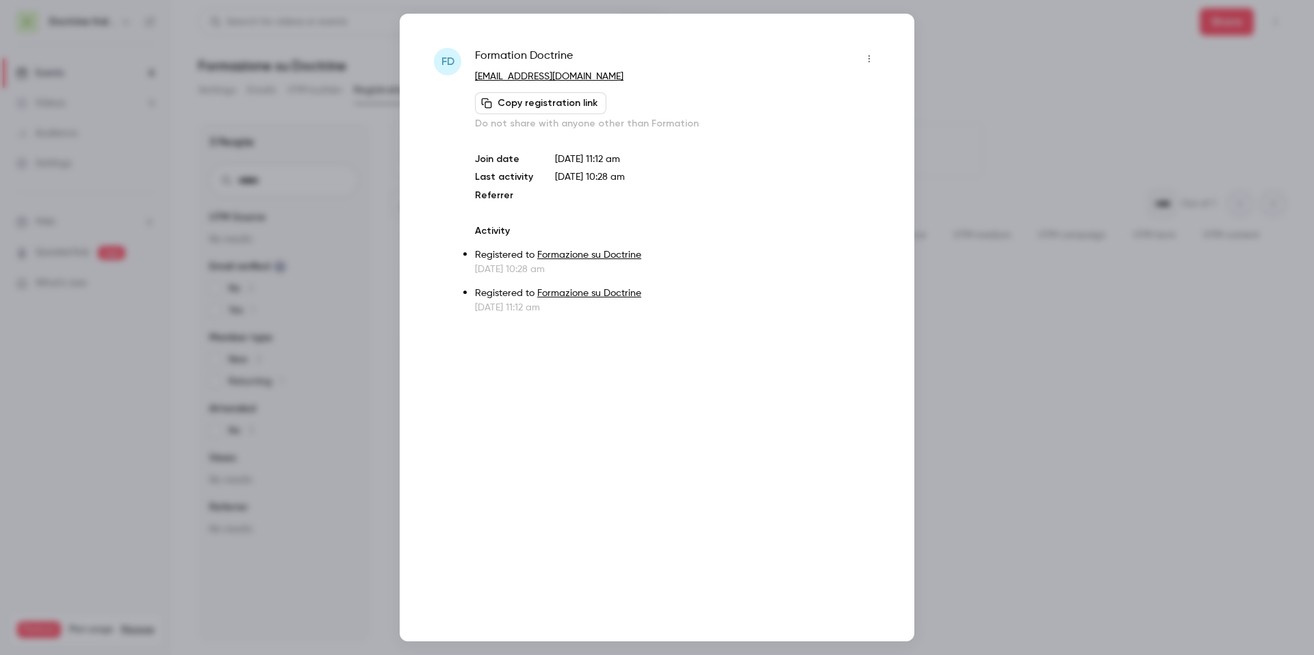
click at [868, 61] on icon "button" at bounding box center [868, 59] width 11 height 10
click at [826, 122] on li "Remove registration" at bounding box center [805, 130] width 148 height 36
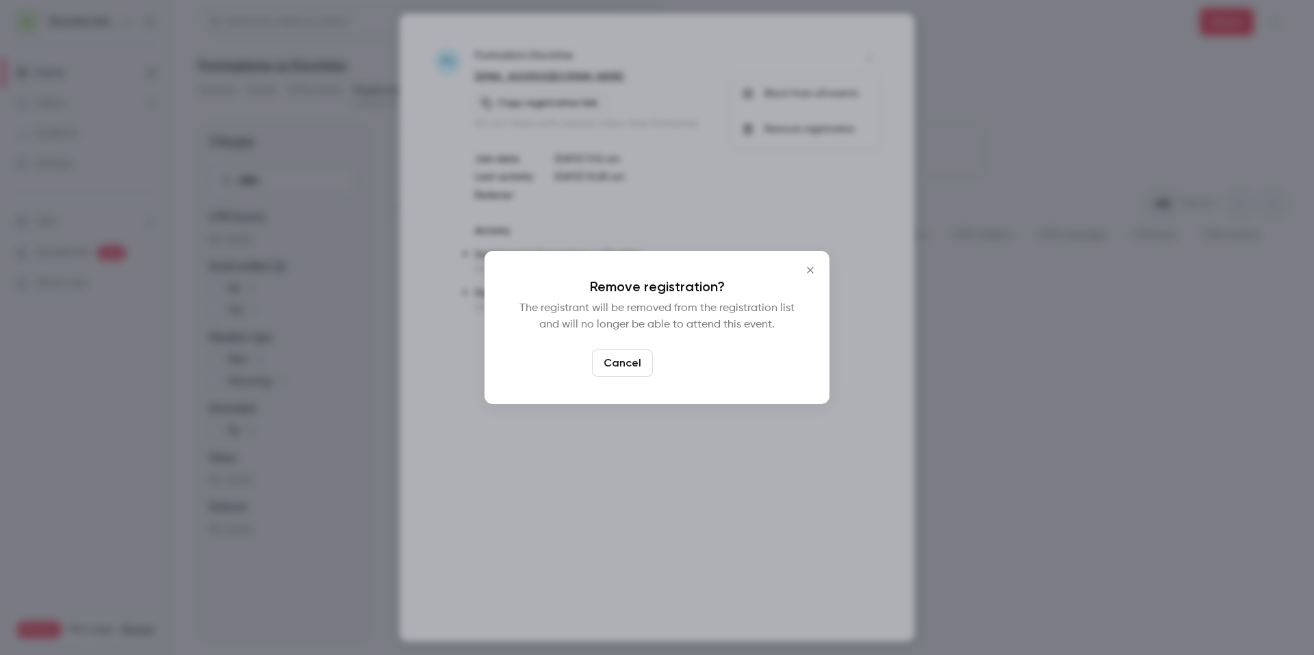
click at [689, 363] on button "Confirm" at bounding box center [690, 363] width 64 height 27
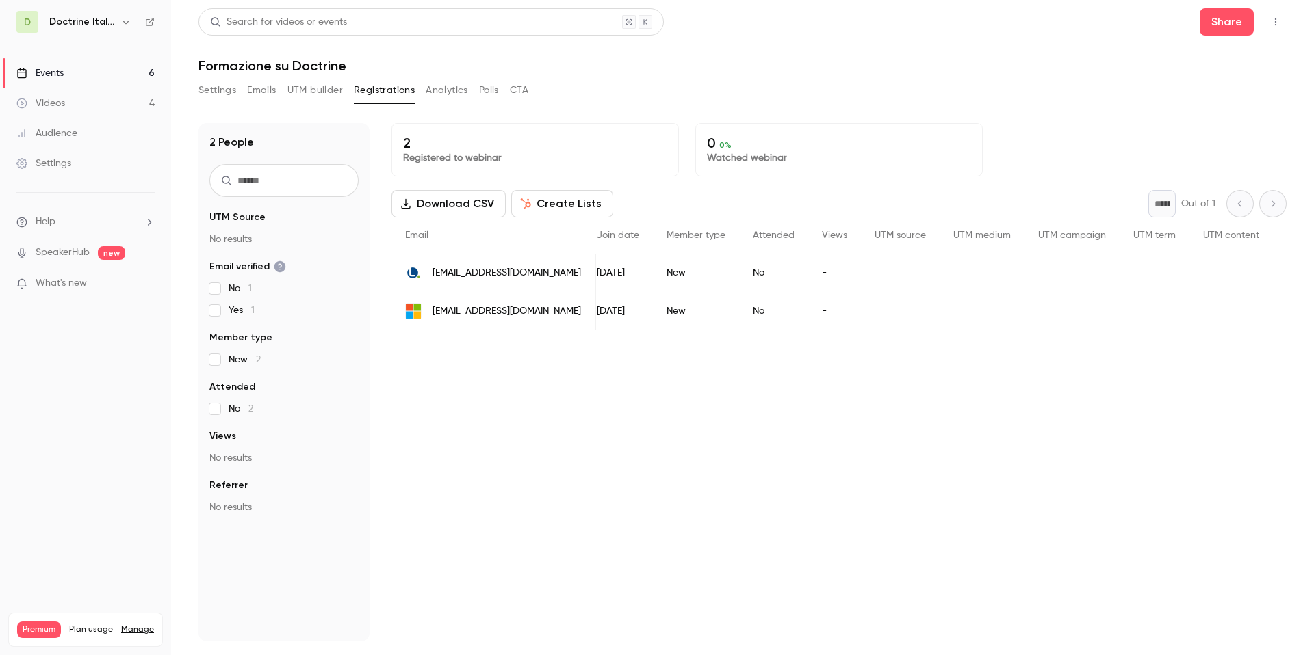
scroll to position [0, 155]
